Goal: Information Seeking & Learning: Learn about a topic

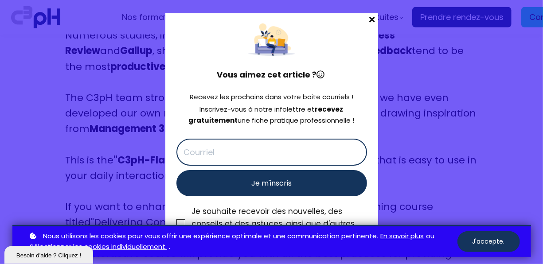
scroll to position [3735, 0]
click at [372, 20] on span at bounding box center [372, 19] width 12 height 12
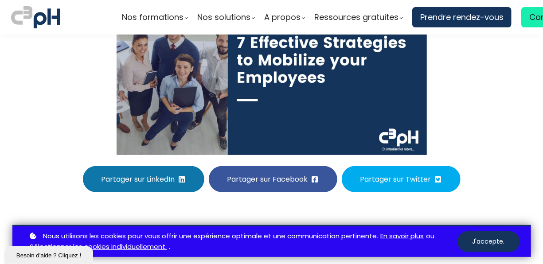
scroll to position [191, 0]
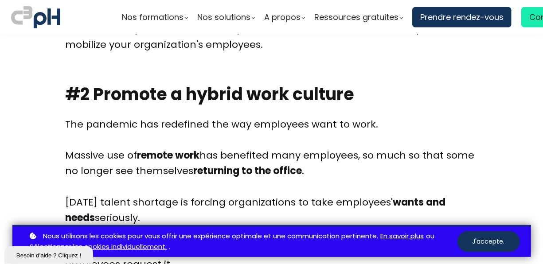
scroll to position [1968, 0]
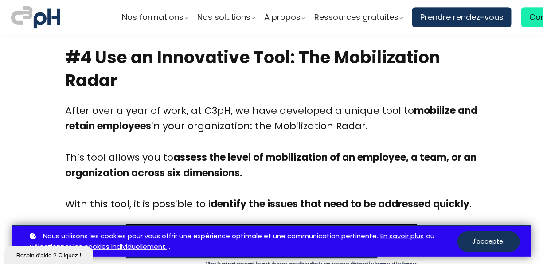
scroll to position [3049, 0]
